Goal: Communication & Community: Answer question/provide support

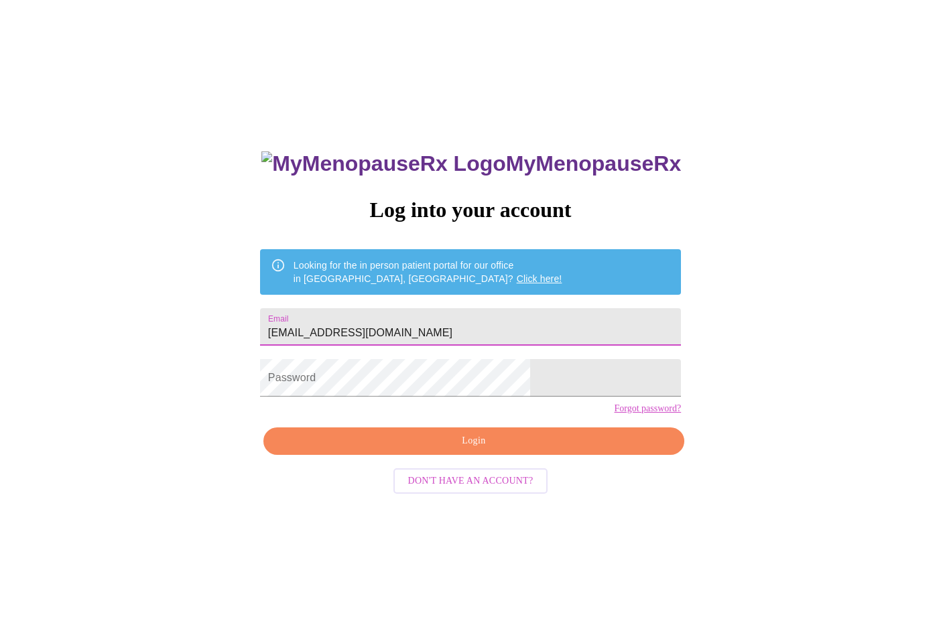
type input "angelaheyen@yahoo.com"
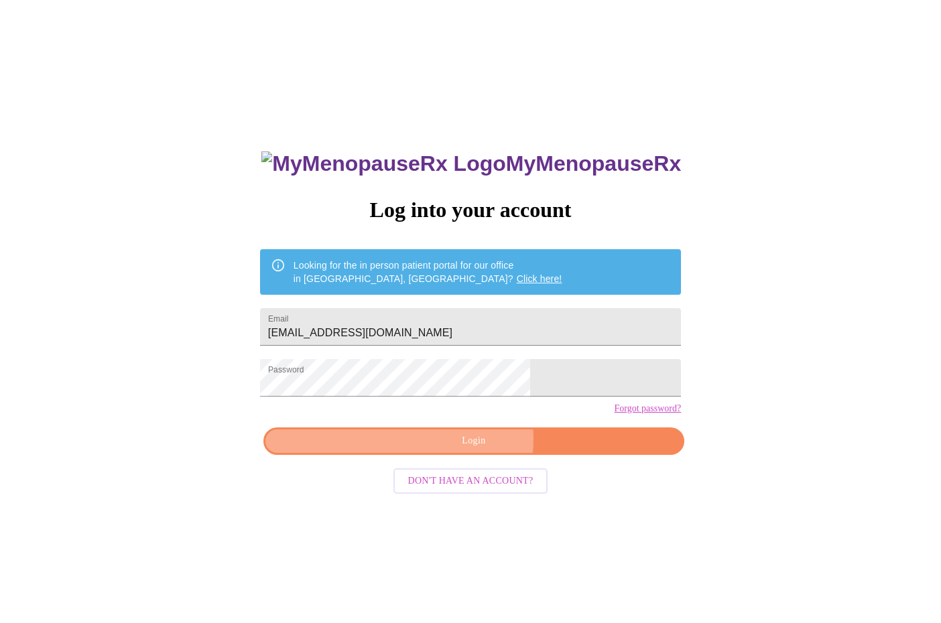
click at [474, 450] on span "Login" at bounding box center [474, 441] width 390 height 17
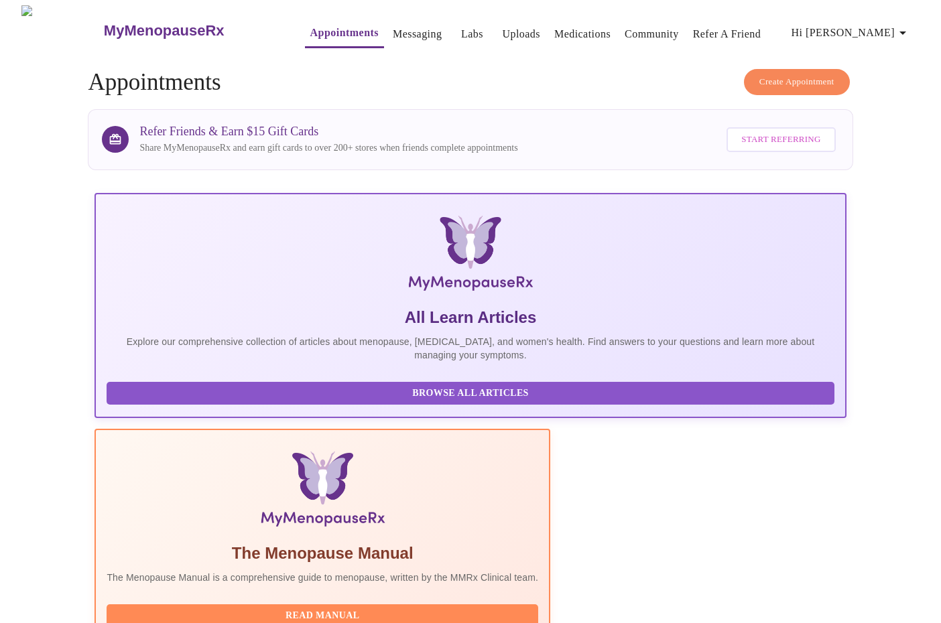
click at [394, 32] on link "Messaging" at bounding box center [417, 34] width 49 height 19
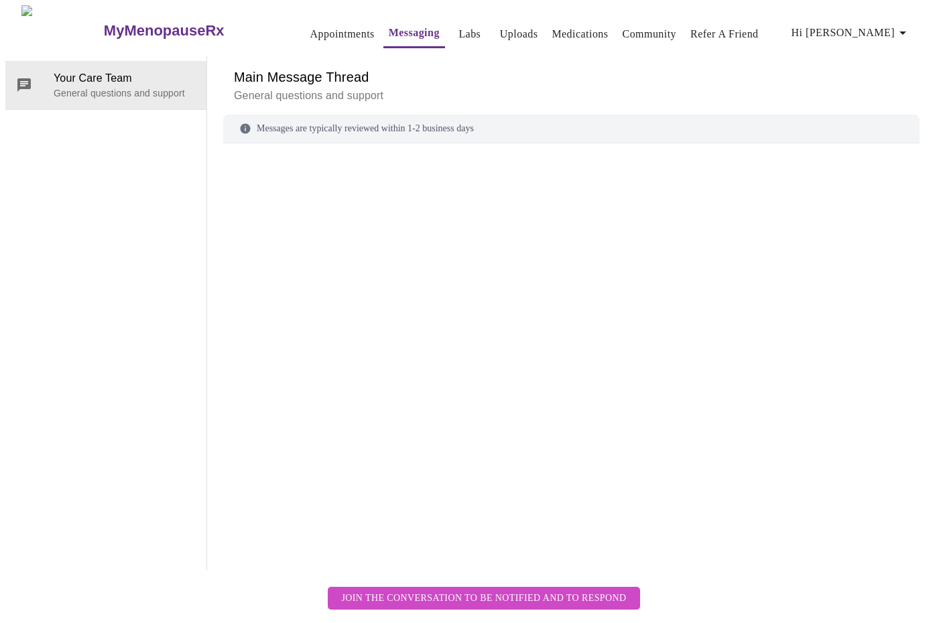
scroll to position [50, 0]
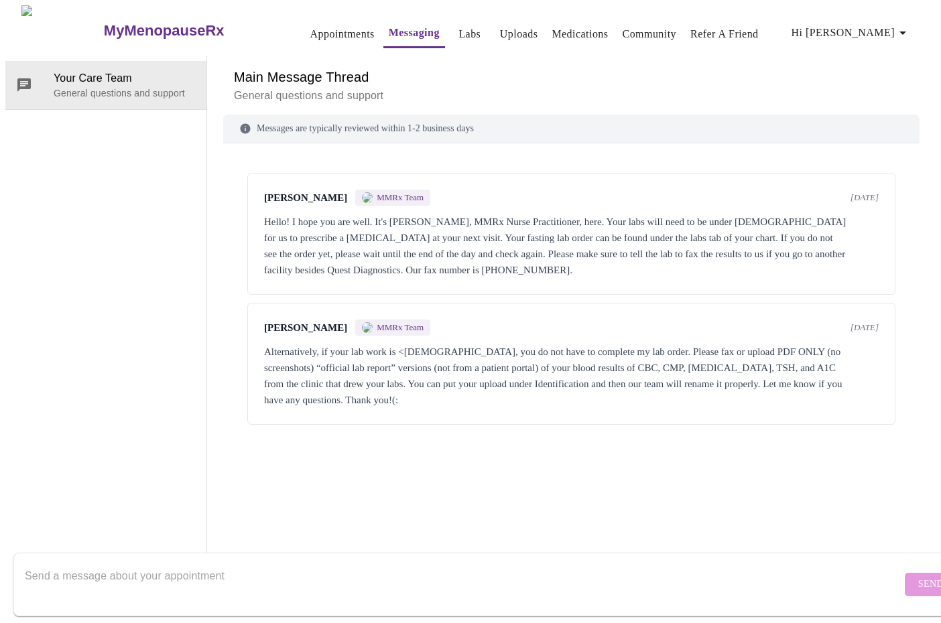
click at [279, 563] on textarea "Send a message about your appointment" at bounding box center [463, 584] width 876 height 43
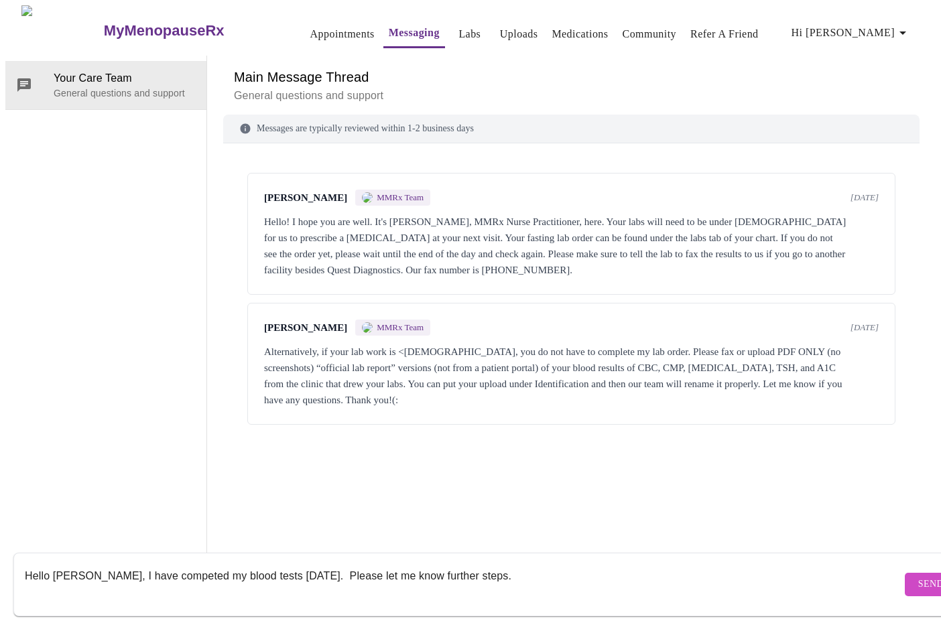
type textarea "Hello [PERSON_NAME], I have competed my blood tests [DATE]. Please let me know …"
click at [918, 576] on span "Send" at bounding box center [930, 584] width 25 height 17
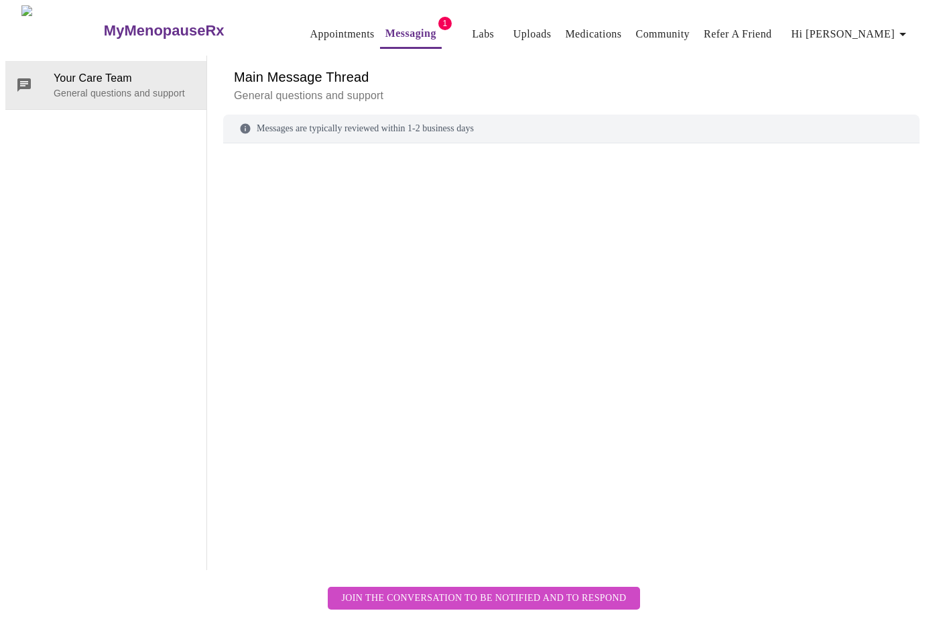
scroll to position [57, 0]
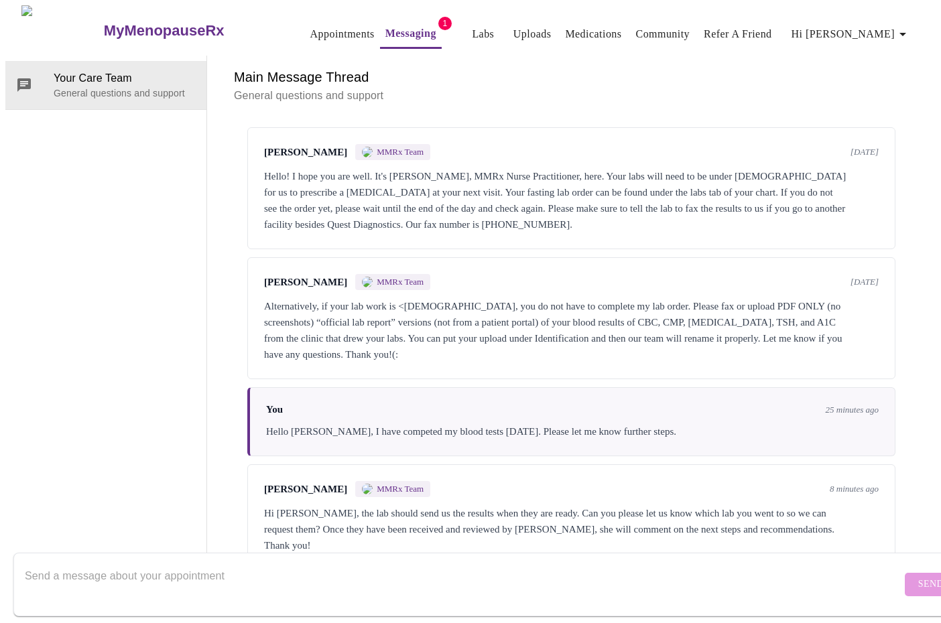
click at [247, 590] on textarea "Send a message about your appointment" at bounding box center [463, 584] width 876 height 43
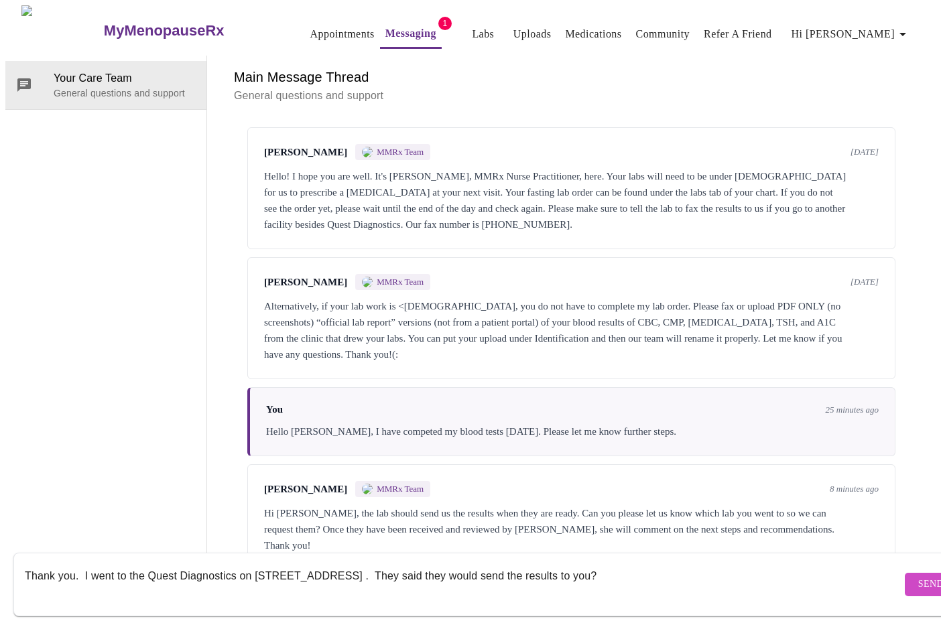
type textarea "Thank you. I went to the Quest Diagnostics on [STREET_ADDRESS] . They said they…"
click at [918, 576] on span "Send" at bounding box center [930, 584] width 25 height 17
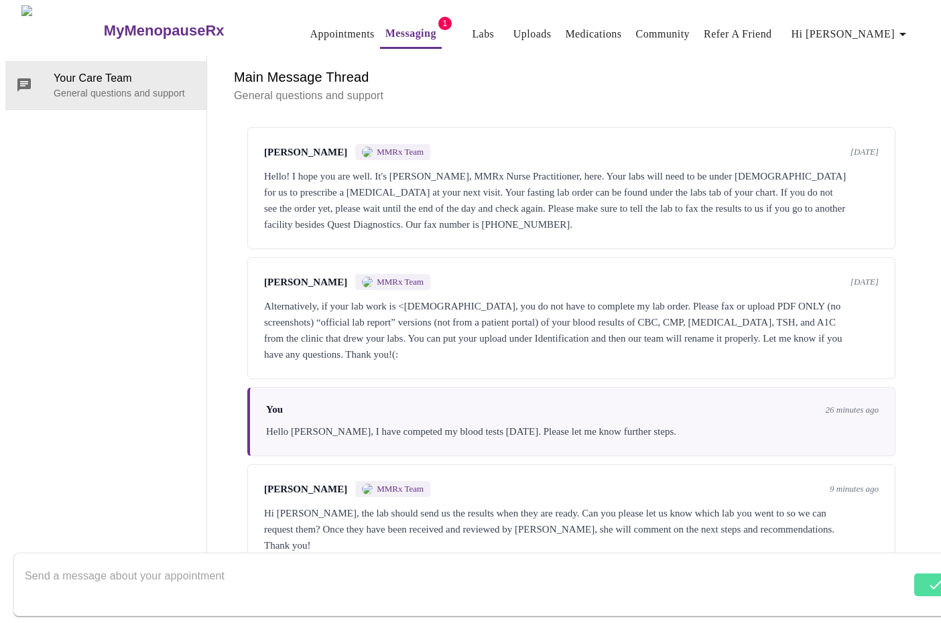
scroll to position [153, 0]
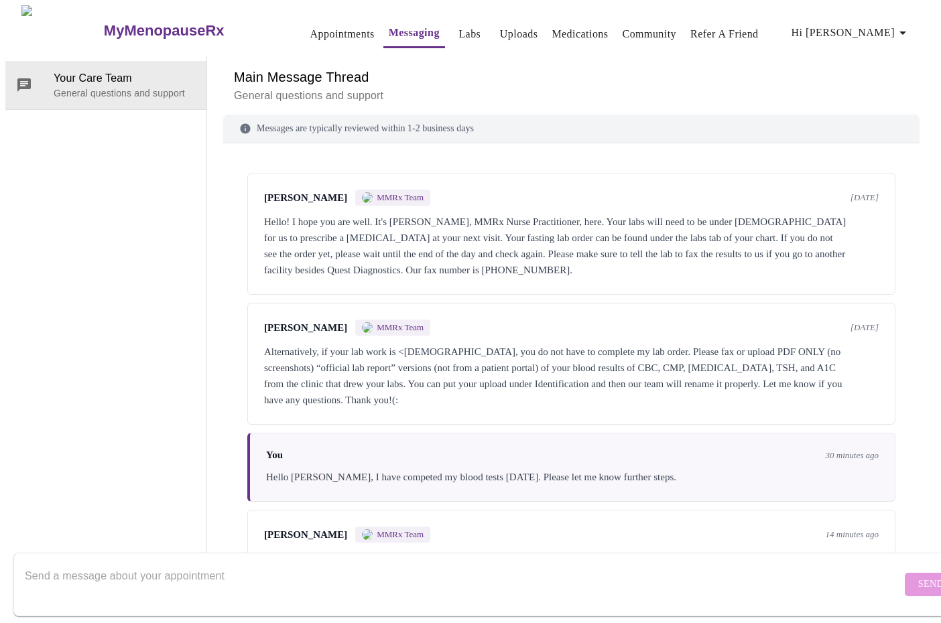
scroll to position [153, 0]
